Goal: Book appointment/travel/reservation

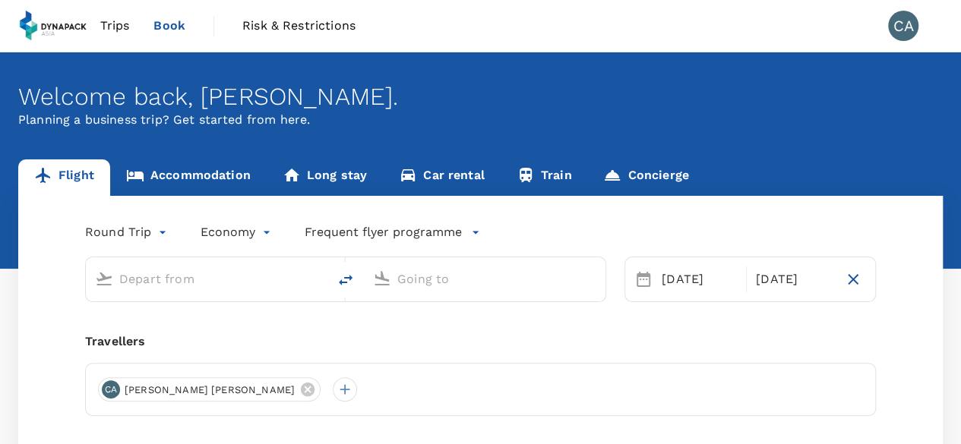
type input "Soekarno-Hatta Intl (CGK)"
type input "Kuala Lumpur Intl ([GEOGRAPHIC_DATA])"
type input "Soekarno-Hatta Intl (CGK)"
type input "Kuala Lumpur Intl ([GEOGRAPHIC_DATA])"
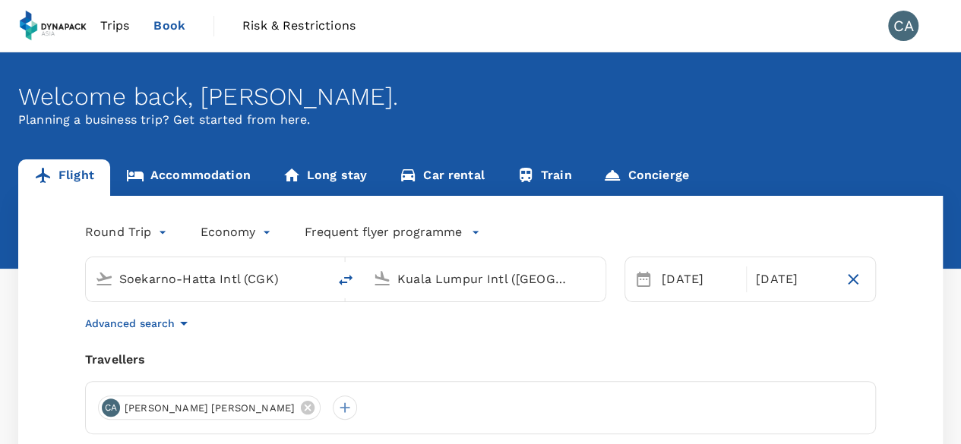
click at [125, 27] on span "Trips" at bounding box center [115, 26] width 30 height 18
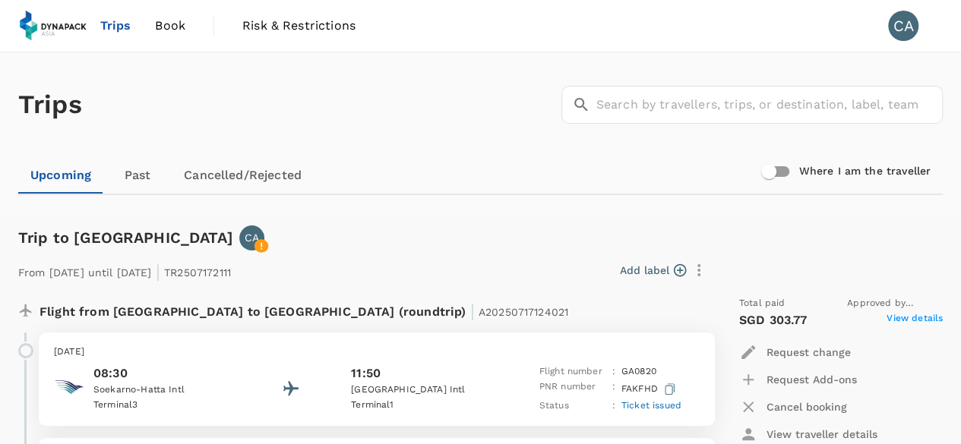
scroll to position [152, 0]
